Goal: Transaction & Acquisition: Purchase product/service

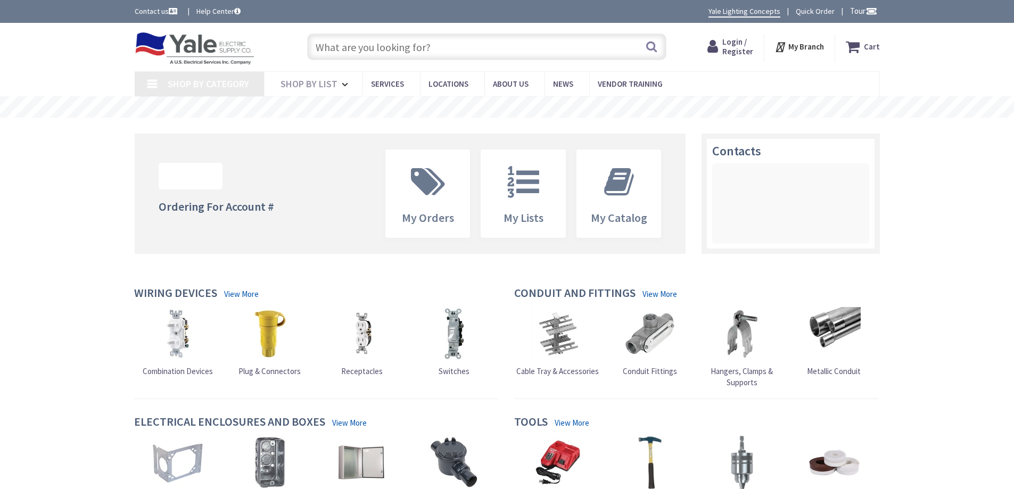
type input "S [PERSON_NAME], [GEOGRAPHIC_DATA], [GEOGRAPHIC_DATA] 17406, [GEOGRAPHIC_DATA]"
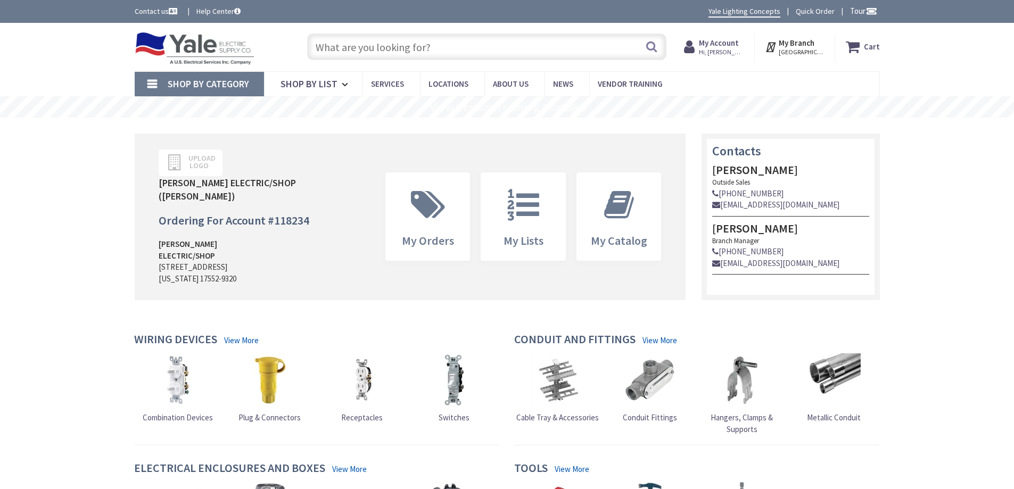
click at [728, 44] on strong "My Account" at bounding box center [719, 43] width 40 height 10
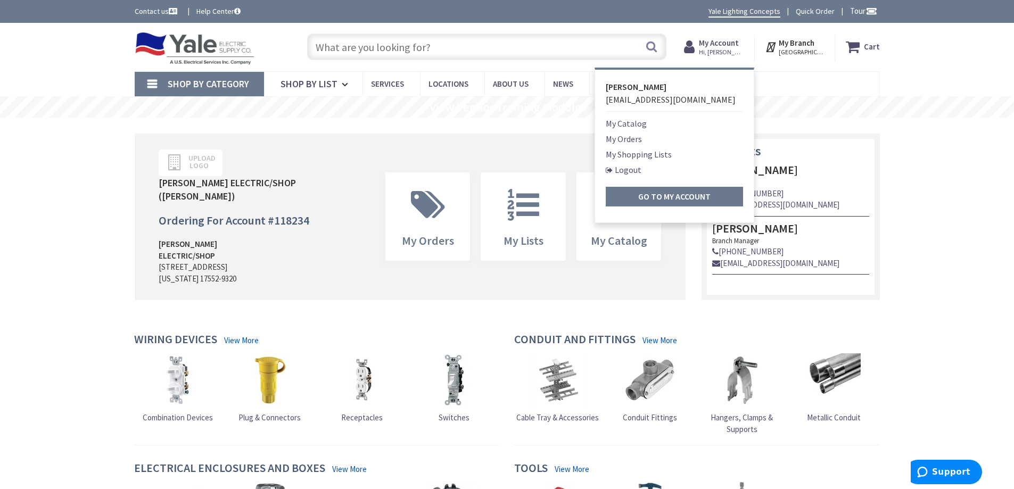
drag, startPoint x: 925, startPoint y: 144, endPoint x: 888, endPoint y: 141, distance: 36.8
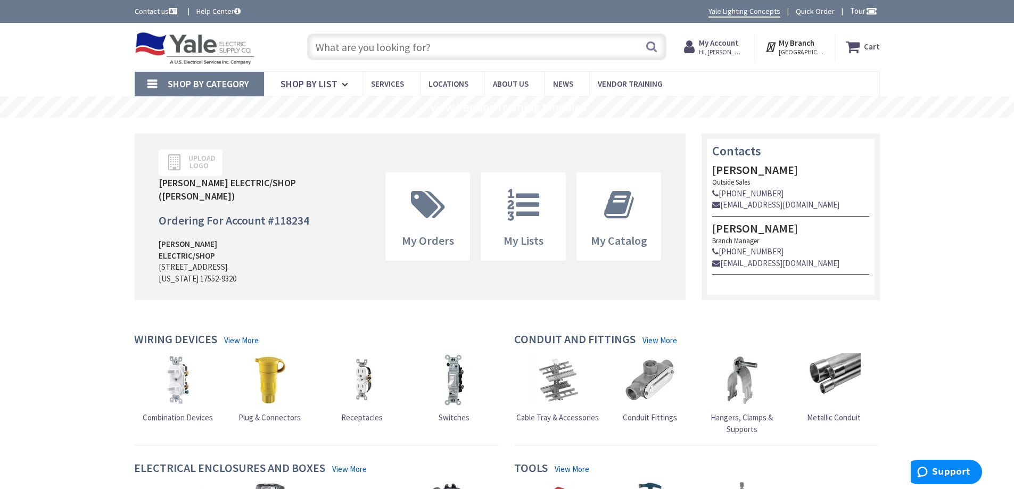
click at [382, 52] on input "text" at bounding box center [486, 47] width 359 height 27
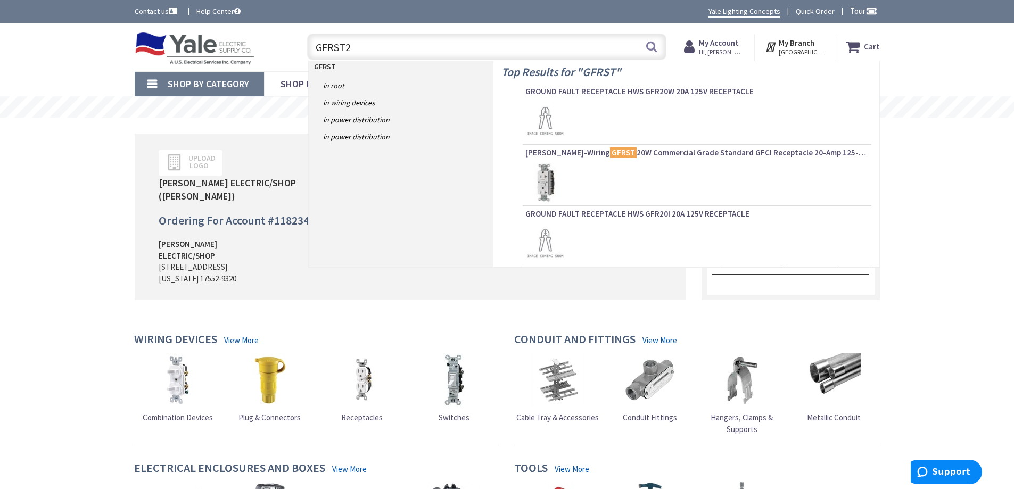
type input "GFRST20"
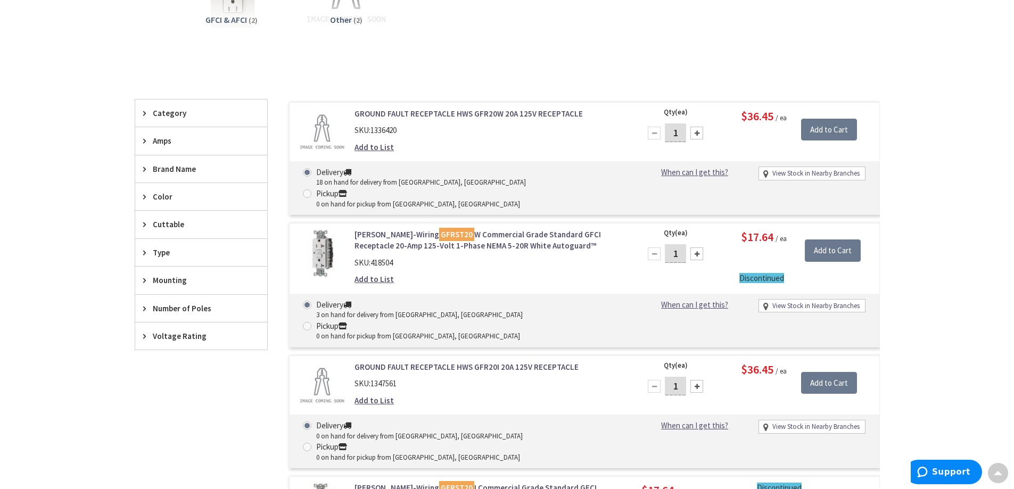
scroll to position [213, 0]
click at [469, 229] on link "Hubbell-Wiring GFRST20 W Commercial Grade Standard GFCI Receptacle 20-Amp 125-V…" at bounding box center [489, 240] width 271 height 23
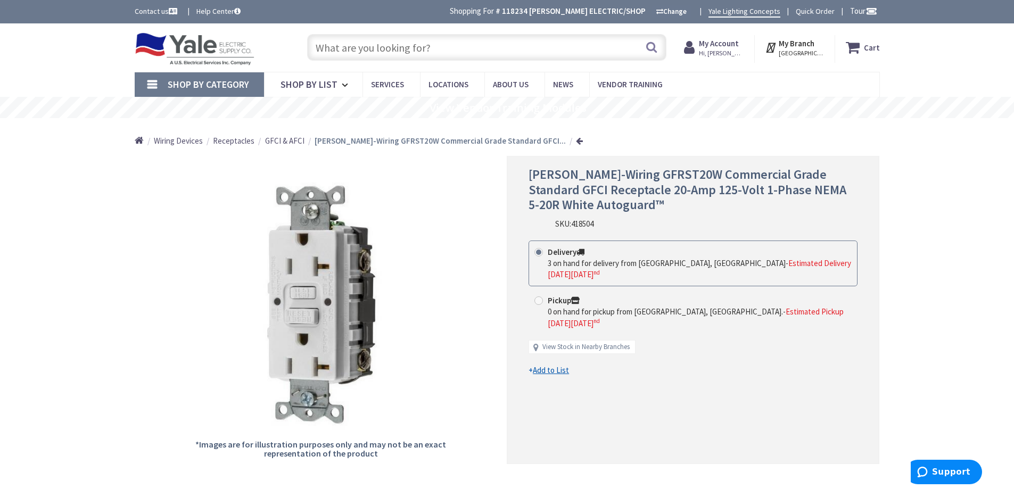
click at [413, 51] on input "text" at bounding box center [486, 47] width 359 height 27
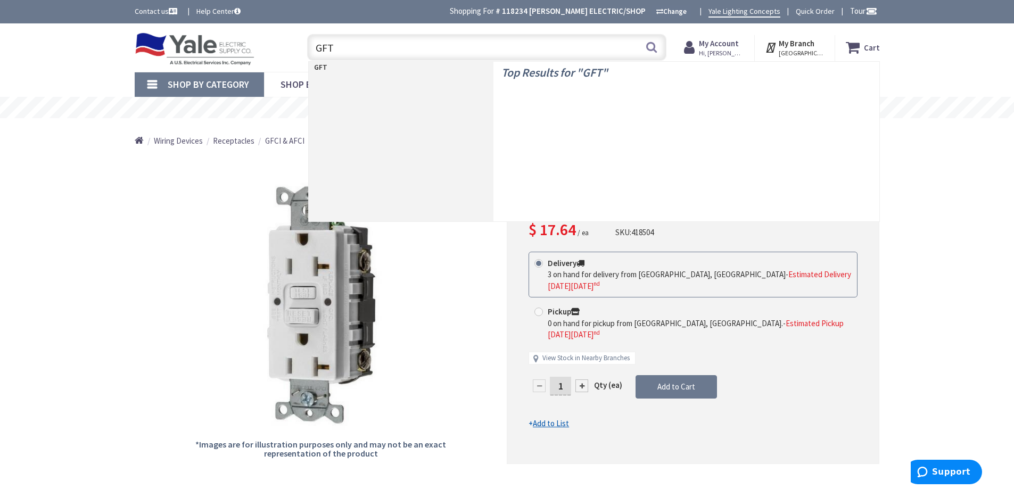
type input "GFTR"
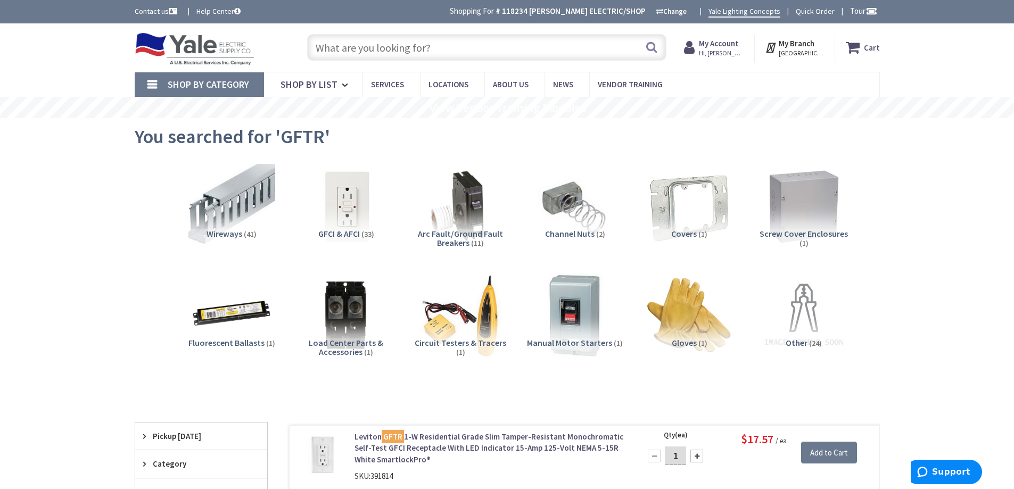
click at [373, 47] on input "text" at bounding box center [486, 47] width 359 height 27
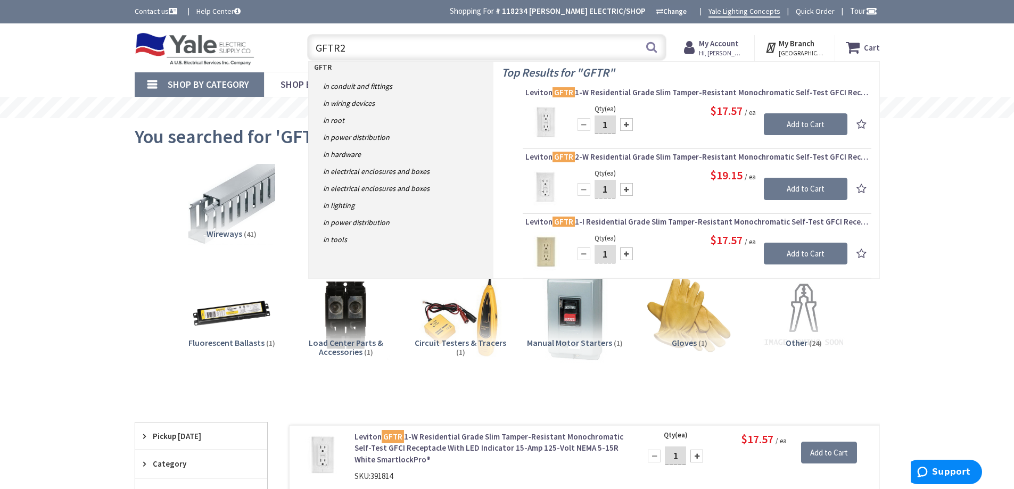
type input "GFTR20"
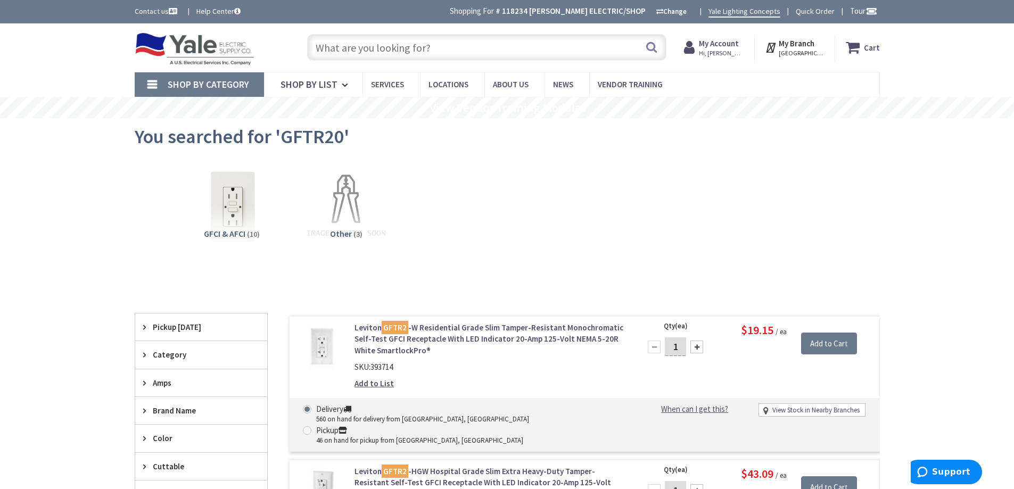
click at [394, 57] on input "text" at bounding box center [486, 47] width 359 height 27
click at [390, 49] on input "text" at bounding box center [486, 47] width 359 height 27
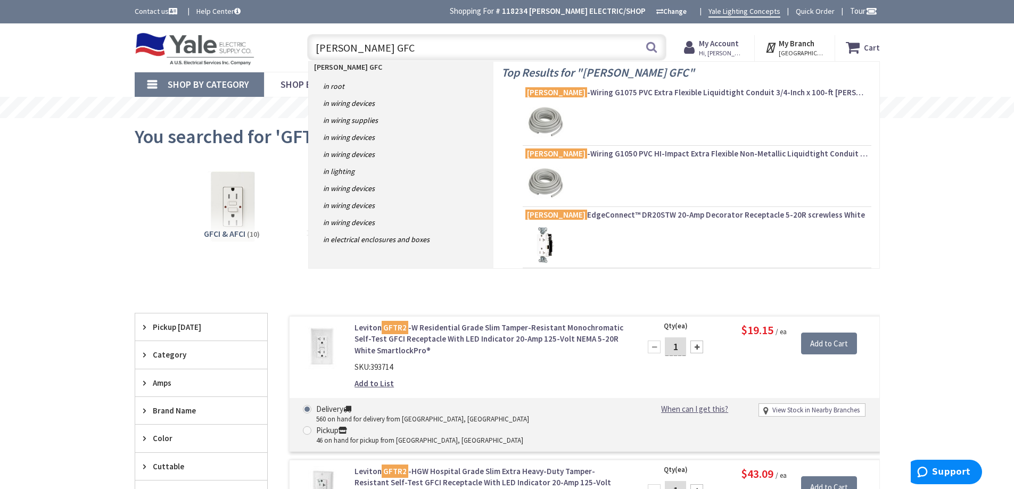
type input "HUBBELL GFCI"
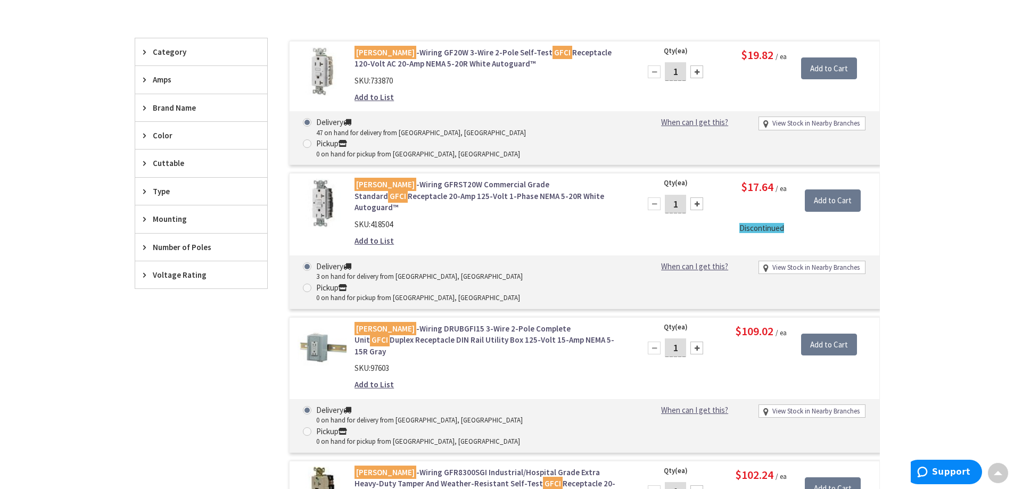
scroll to position [267, 0]
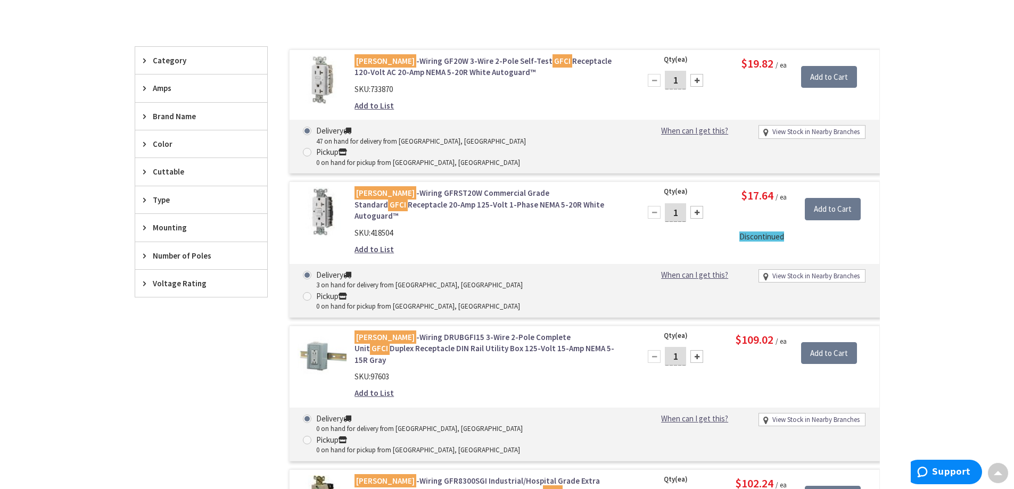
click at [422, 65] on link "Hubbell -Wiring GF20W 3-Wire 2-Pole Self-Test GFCI Receptacle 120-Volt AC 20-Am…" at bounding box center [489, 66] width 271 height 23
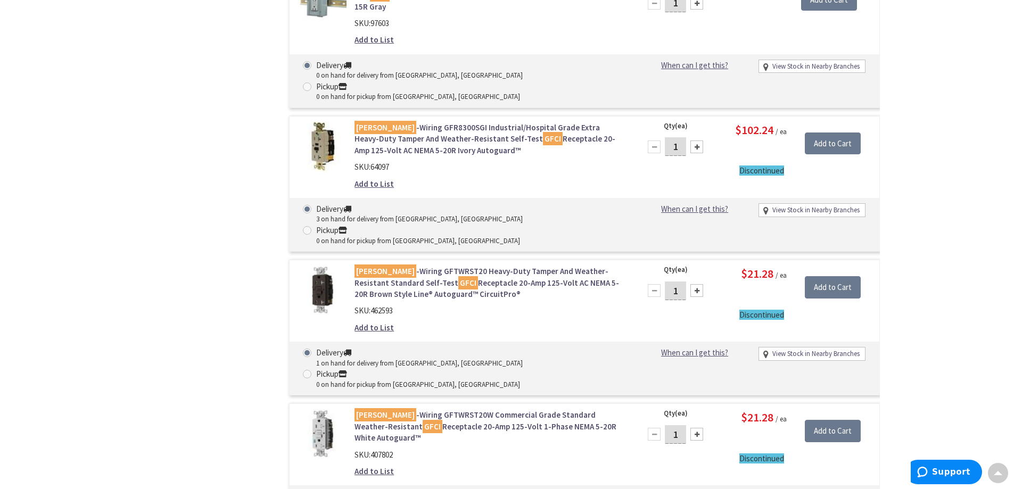
scroll to position [639, 0]
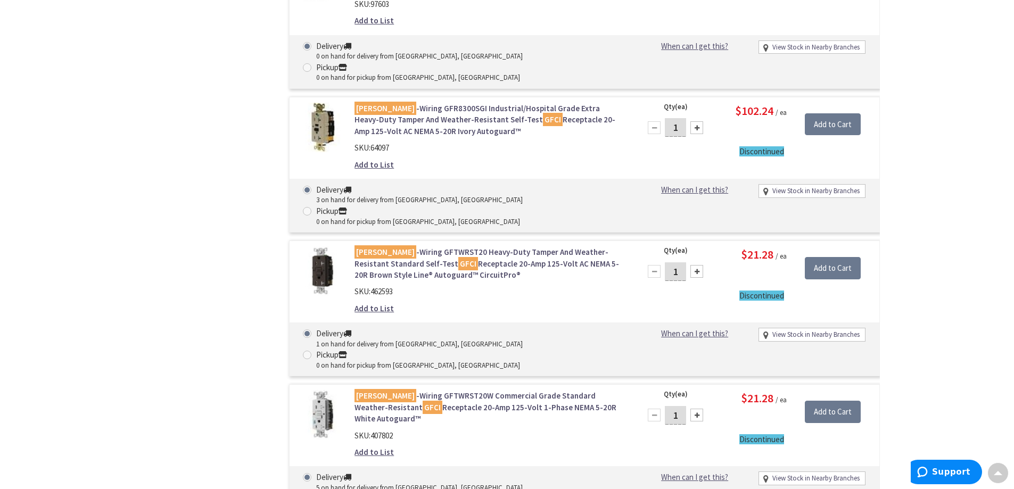
click at [439, 390] on link "[PERSON_NAME] -Wiring GFTWRST20W Commercial Grade Standard Weather-Resistant GF…" at bounding box center [489, 407] width 271 height 34
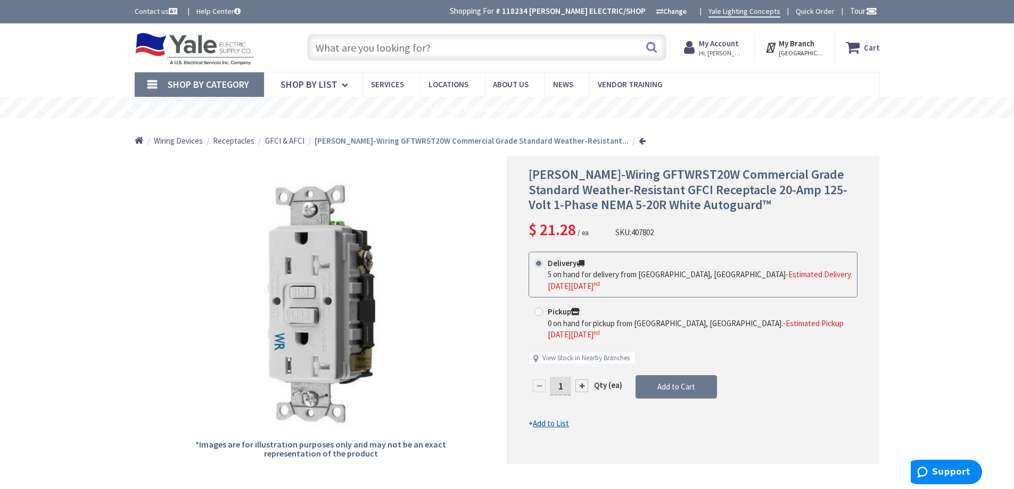
click at [583, 379] on div at bounding box center [581, 385] width 13 height 13
click at [583, 361] on div at bounding box center [692, 309] width 371 height 307
click at [583, 379] on div at bounding box center [581, 385] width 13 height 13
click at [0, 0] on div at bounding box center [0, 0] width 0 height 0
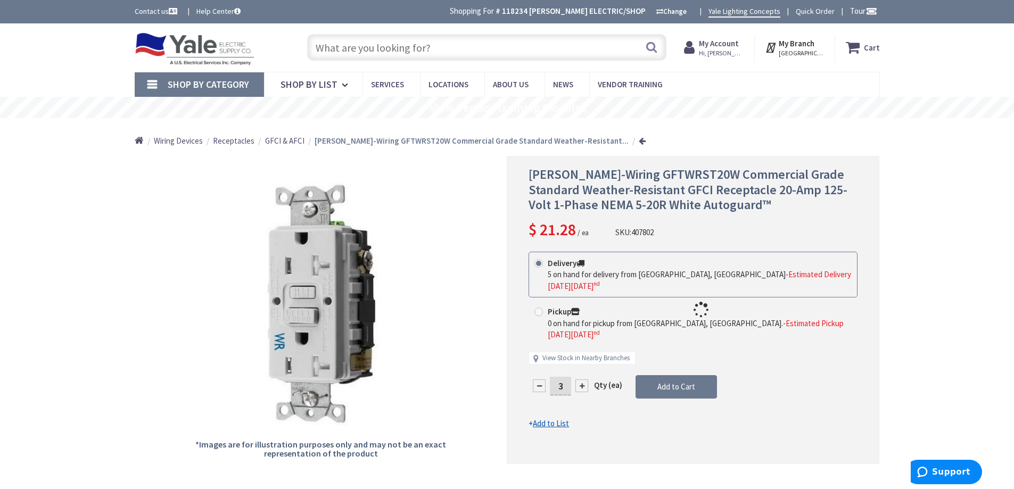
click at [583, 361] on div at bounding box center [692, 309] width 371 height 307
click at [583, 379] on div at bounding box center [581, 385] width 13 height 13
type input "5"
click at [683, 381] on span "Add to Cart" at bounding box center [676, 386] width 38 height 10
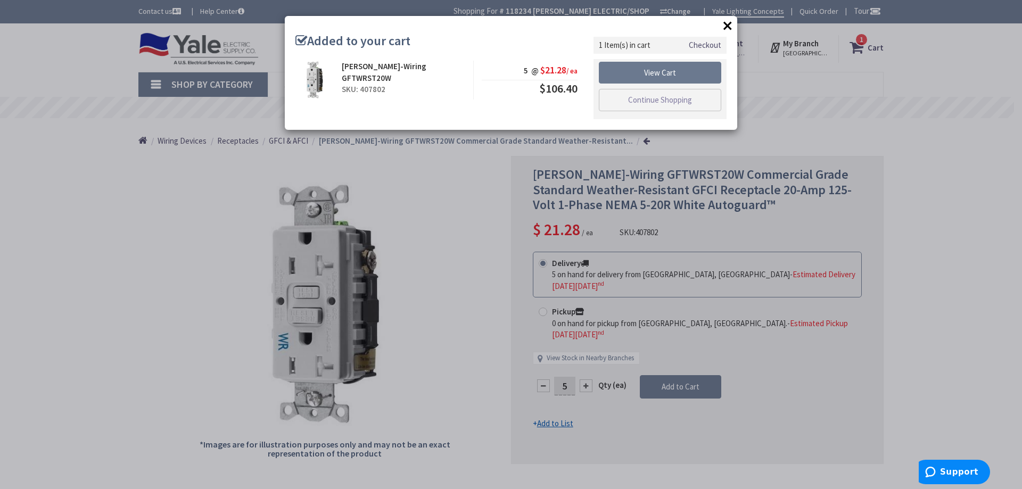
click at [727, 23] on button "×" at bounding box center [727, 26] width 16 height 16
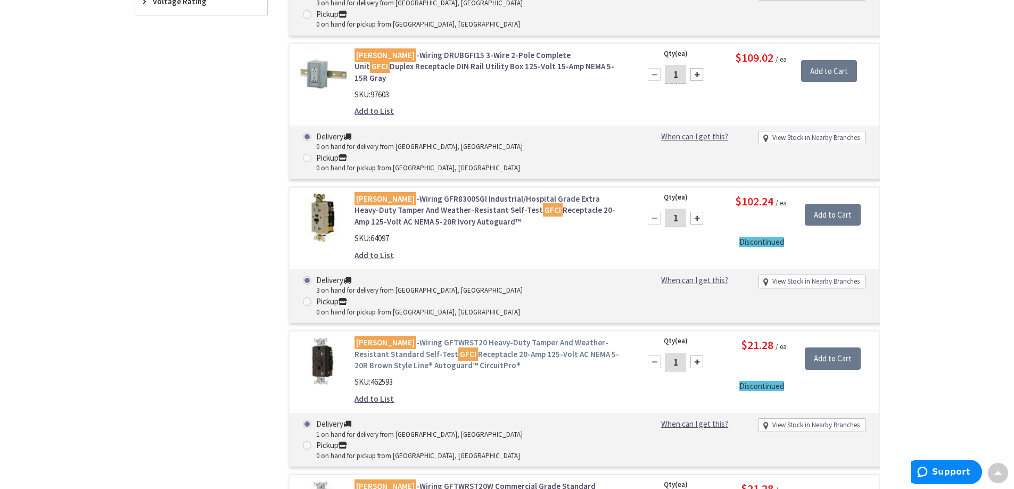
scroll to position [663, 0]
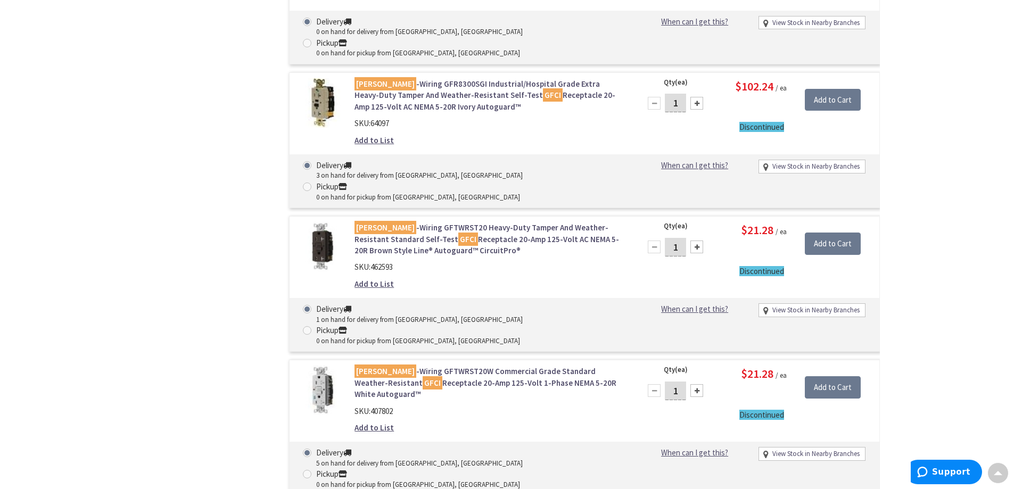
click at [437, 366] on link "Hubbell -Wiring GFTWRST20W Commercial Grade Standard Weather-Resistant GFCI Rec…" at bounding box center [489, 383] width 271 height 34
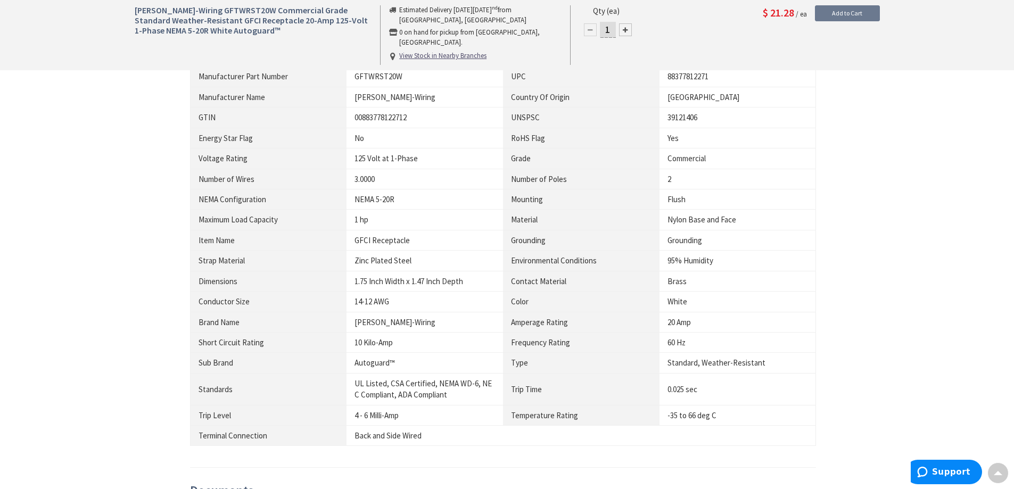
scroll to position [638, 0]
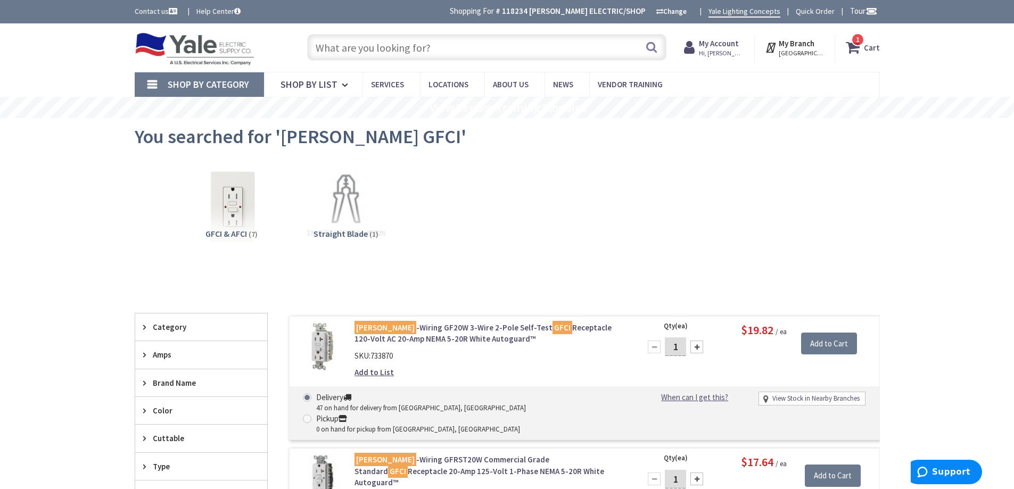
click at [374, 50] on input "text" at bounding box center [486, 47] width 359 height 27
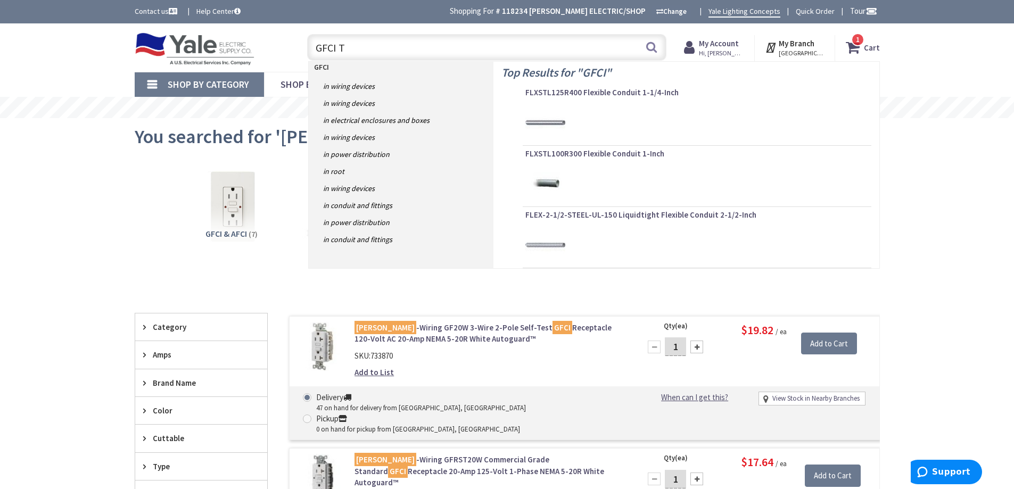
type input "GFCI TR"
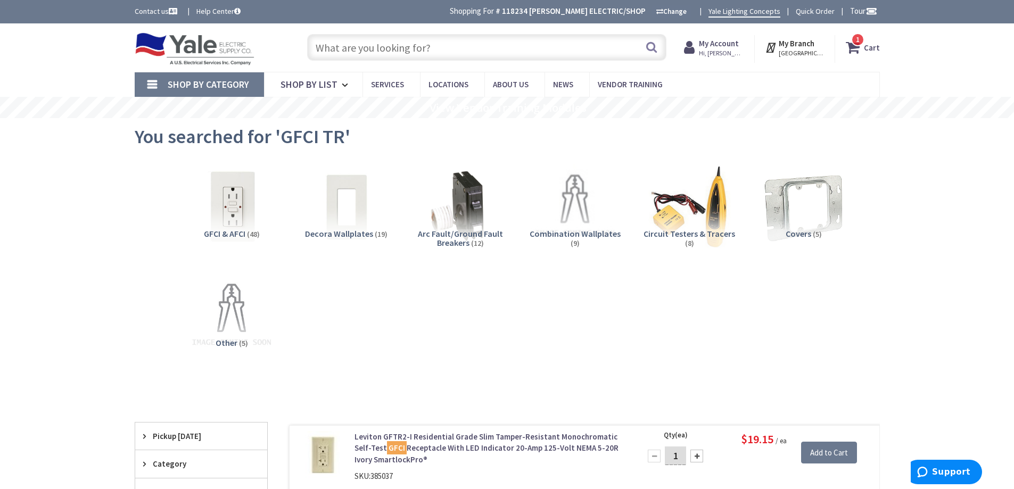
click at [319, 44] on input "text" at bounding box center [486, 47] width 359 height 27
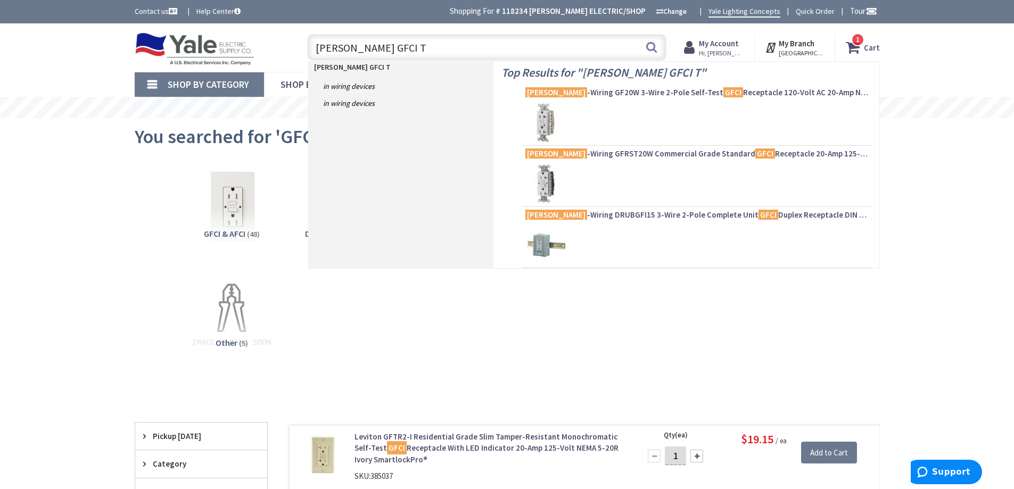
type input "HUBBELL GFCI TR"
